Goal: Task Accomplishment & Management: Use online tool/utility

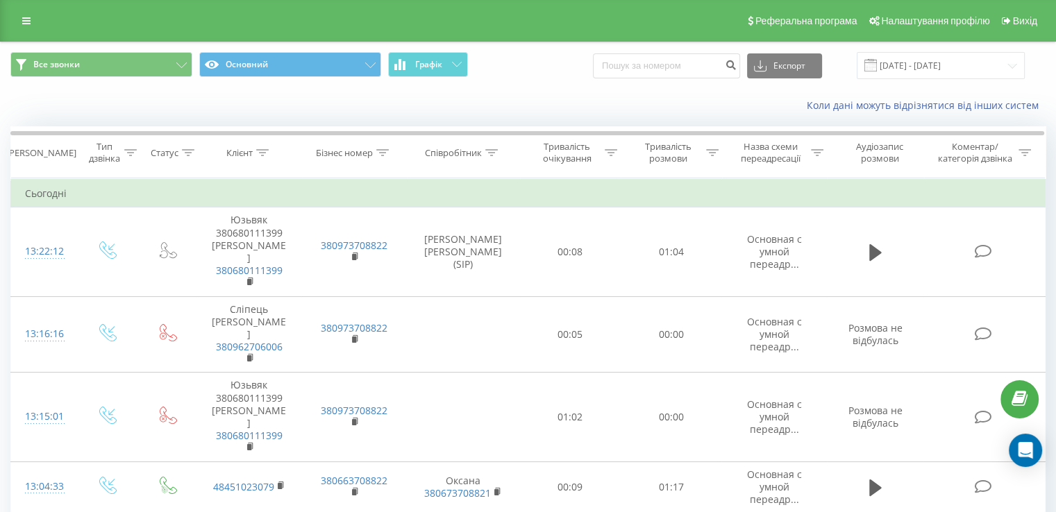
click at [108, 19] on div "Реферальна програма Налаштування профілю Вихід" at bounding box center [528, 21] width 1056 height 42
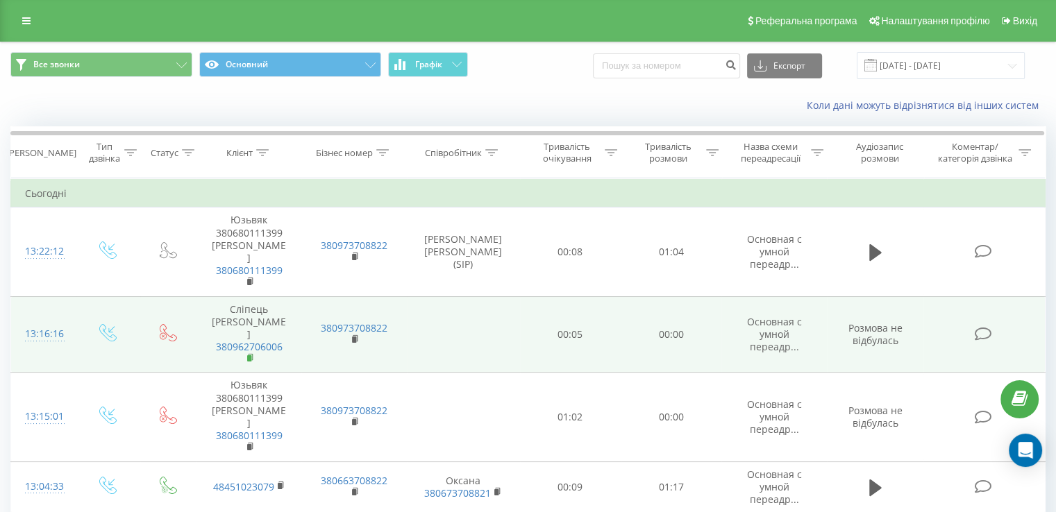
click at [250, 355] on rect at bounding box center [249, 358] width 4 height 6
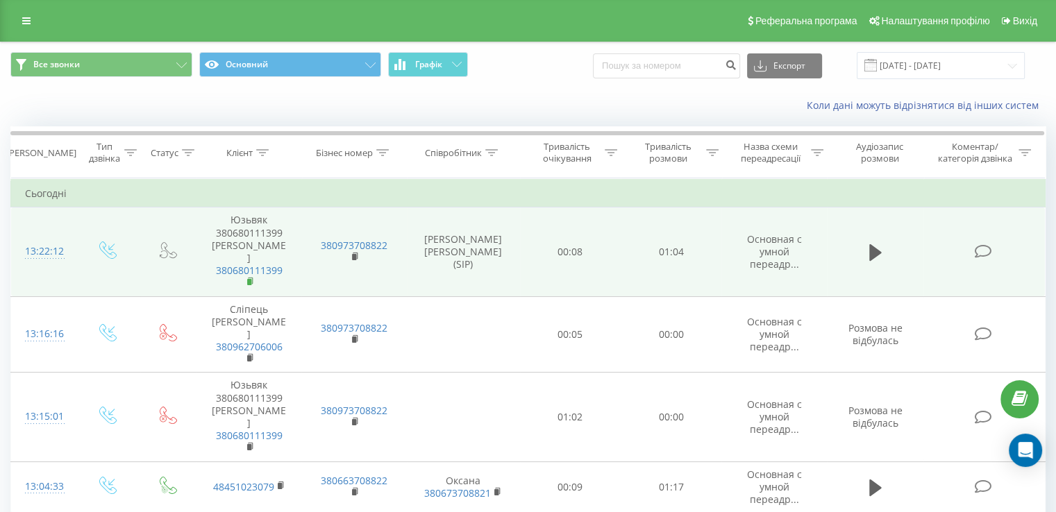
click at [248, 278] on icon at bounding box center [250, 281] width 5 height 6
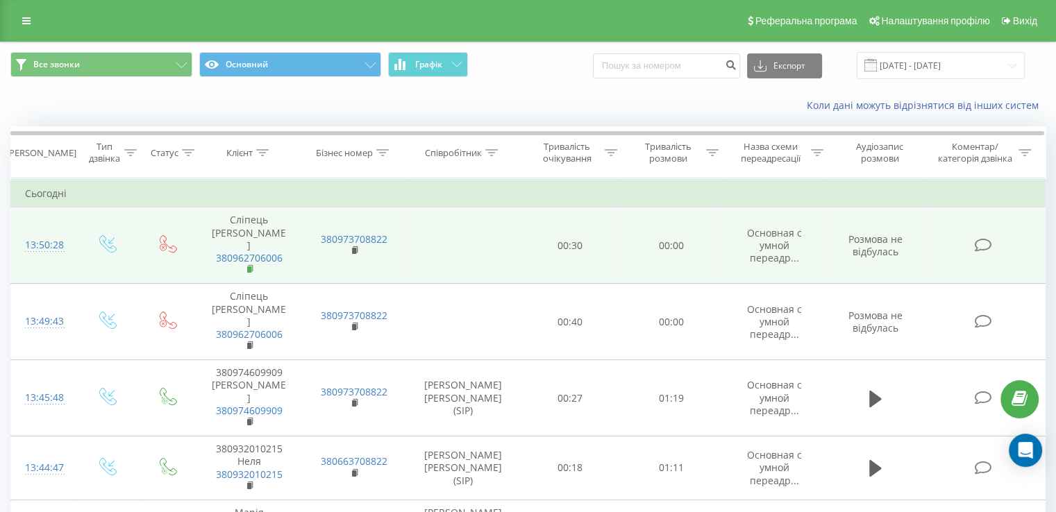
click at [248, 267] on rect at bounding box center [249, 270] width 4 height 6
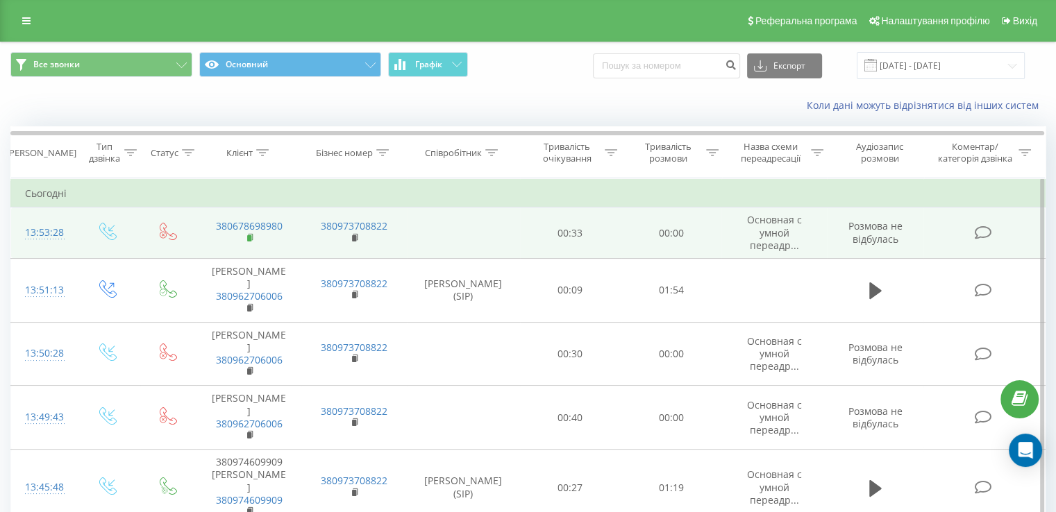
click at [253, 235] on icon at bounding box center [251, 238] width 8 height 10
